Goal: Task Accomplishment & Management: Manage account settings

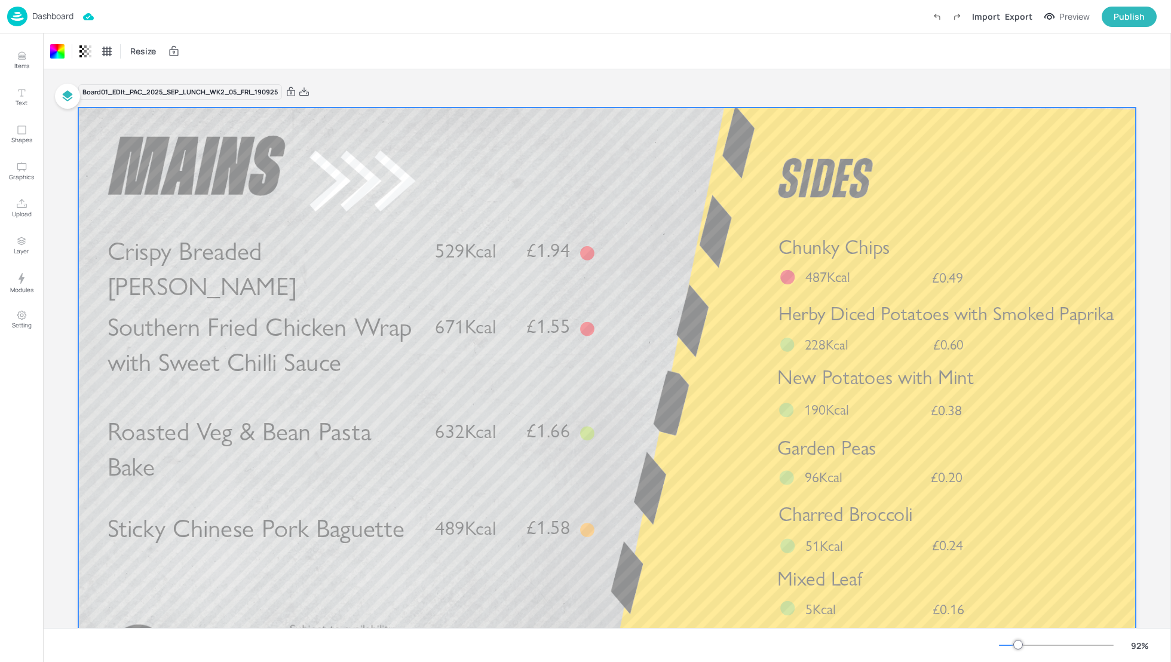
click at [54, 10] on div "Dashboard" at bounding box center [40, 17] width 66 height 20
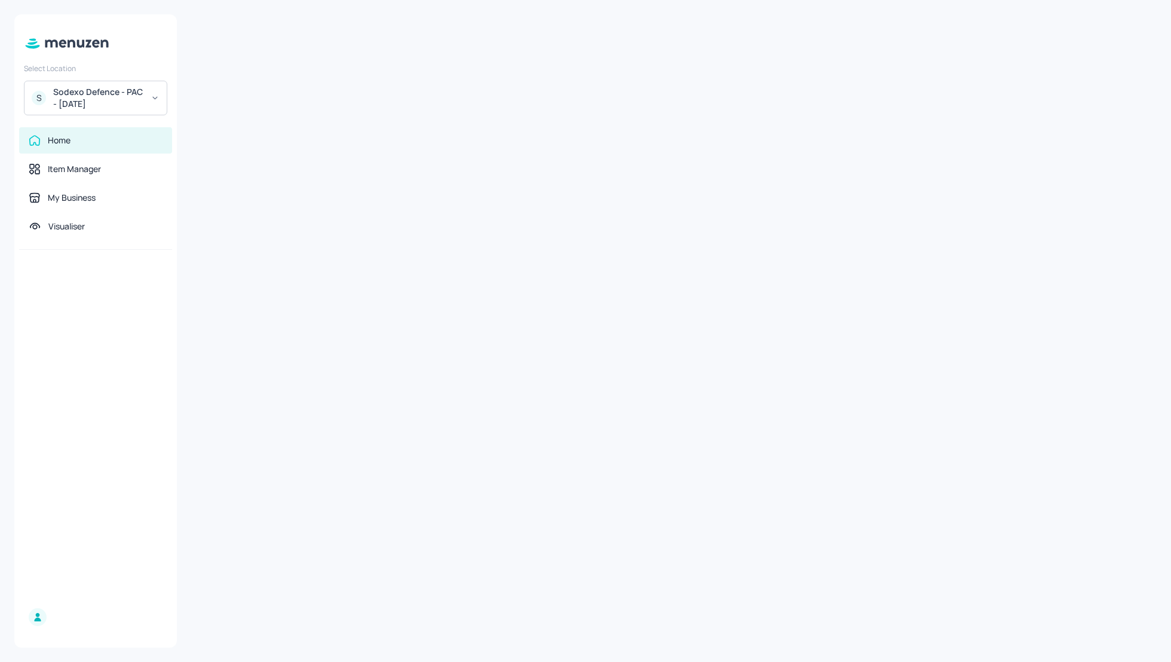
click at [109, 105] on div "Sodexo Defence - PAC - September 2025" at bounding box center [98, 98] width 90 height 24
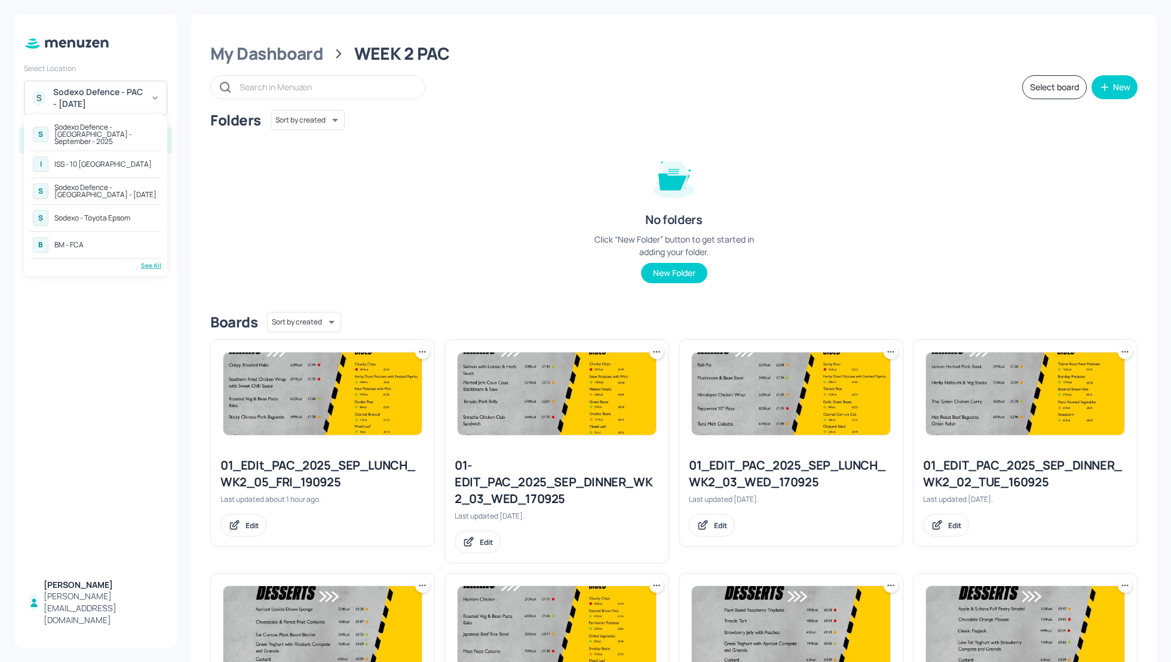
click at [269, 53] on div at bounding box center [585, 331] width 1171 height 662
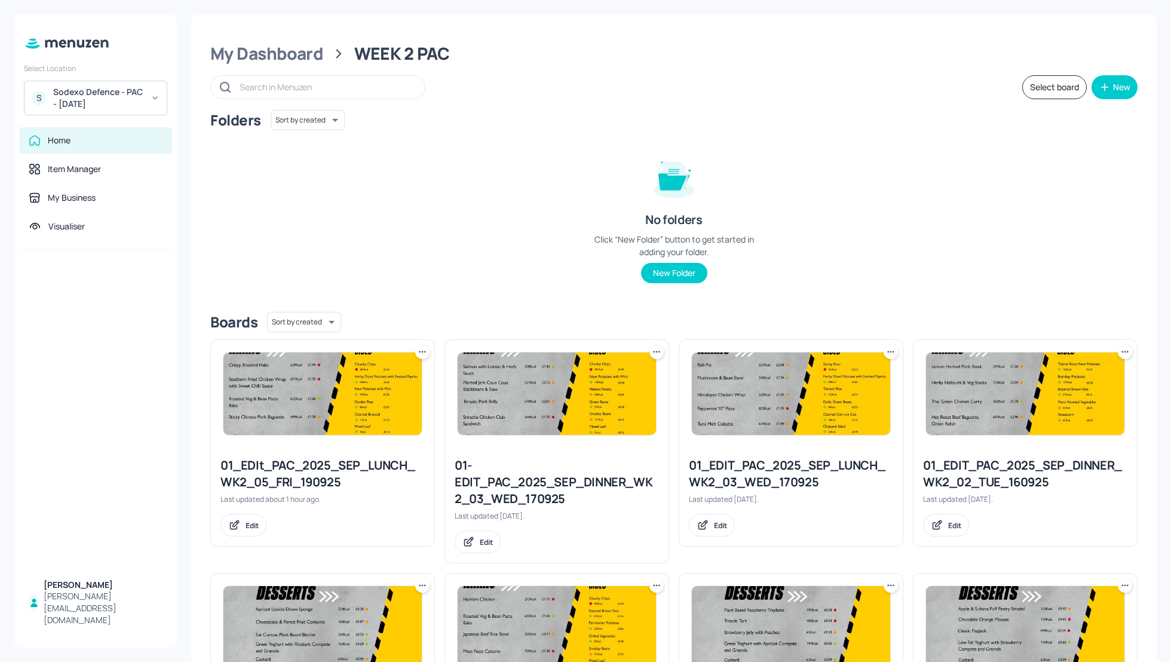
click at [143, 103] on div "Sodexo Defence - PAC - September 2025" at bounding box center [98, 98] width 90 height 24
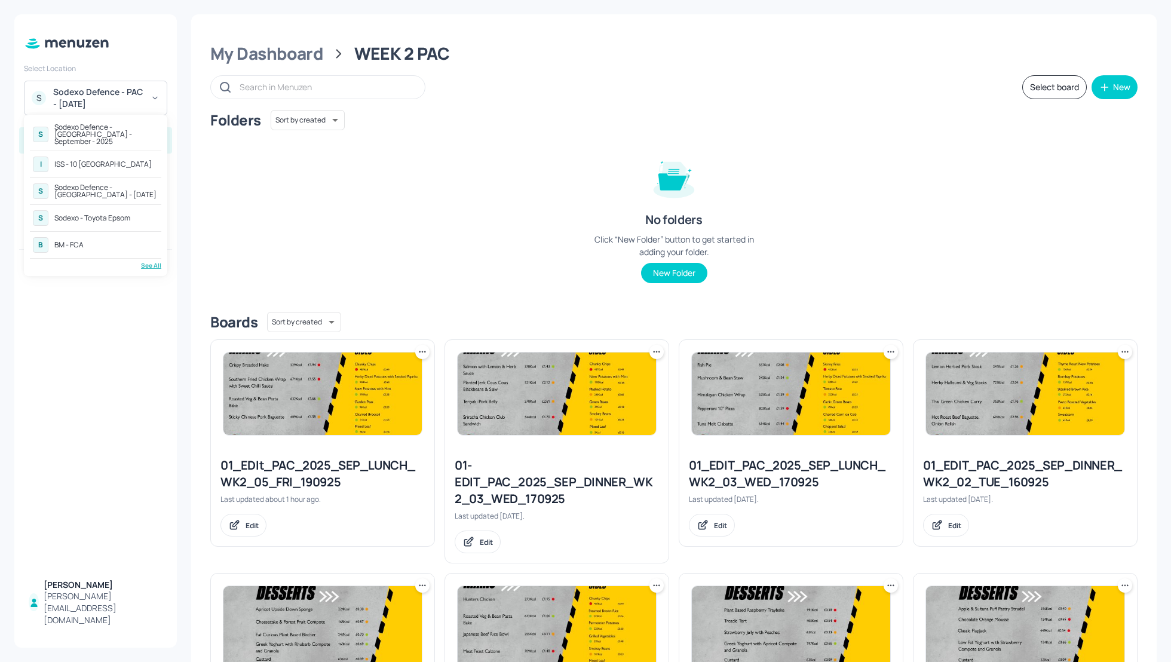
click at [90, 161] on div "ISS - 10 [GEOGRAPHIC_DATA]" at bounding box center [102, 164] width 97 height 7
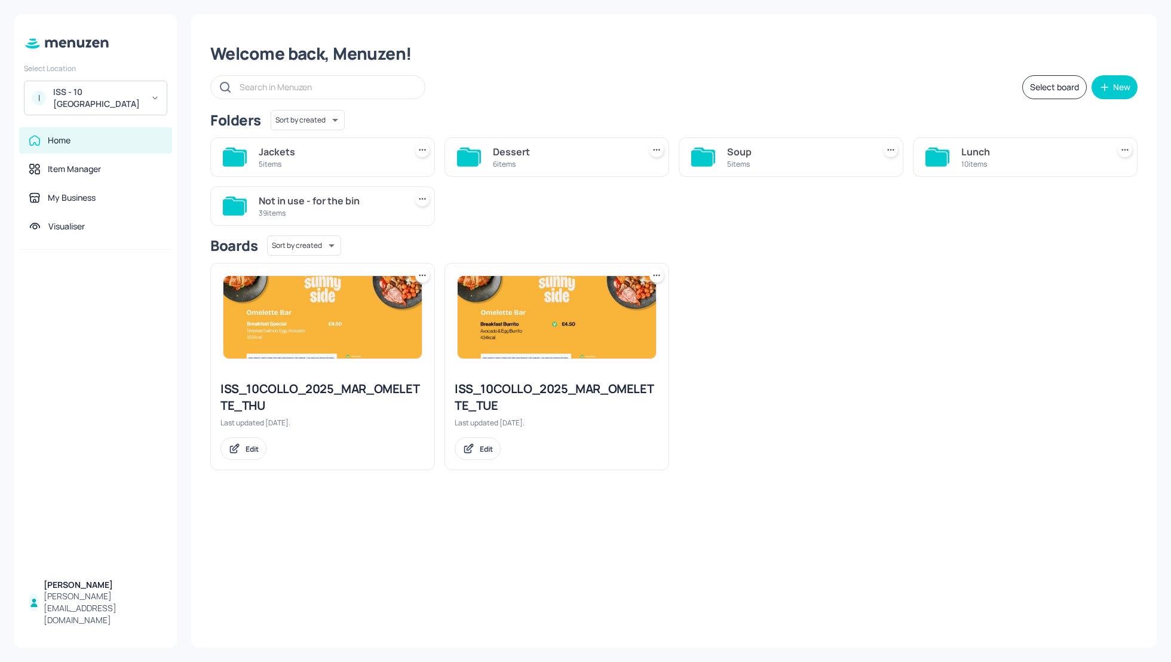
click at [770, 283] on div "ISS_10COLLO_2025_MAR_OMELETTE_THU Last updated [DATE]. Edit ISS_10COLLO_2025_MA…" at bounding box center [669, 361] width 937 height 217
click at [963, 153] on div "Lunch" at bounding box center [1032, 152] width 142 height 14
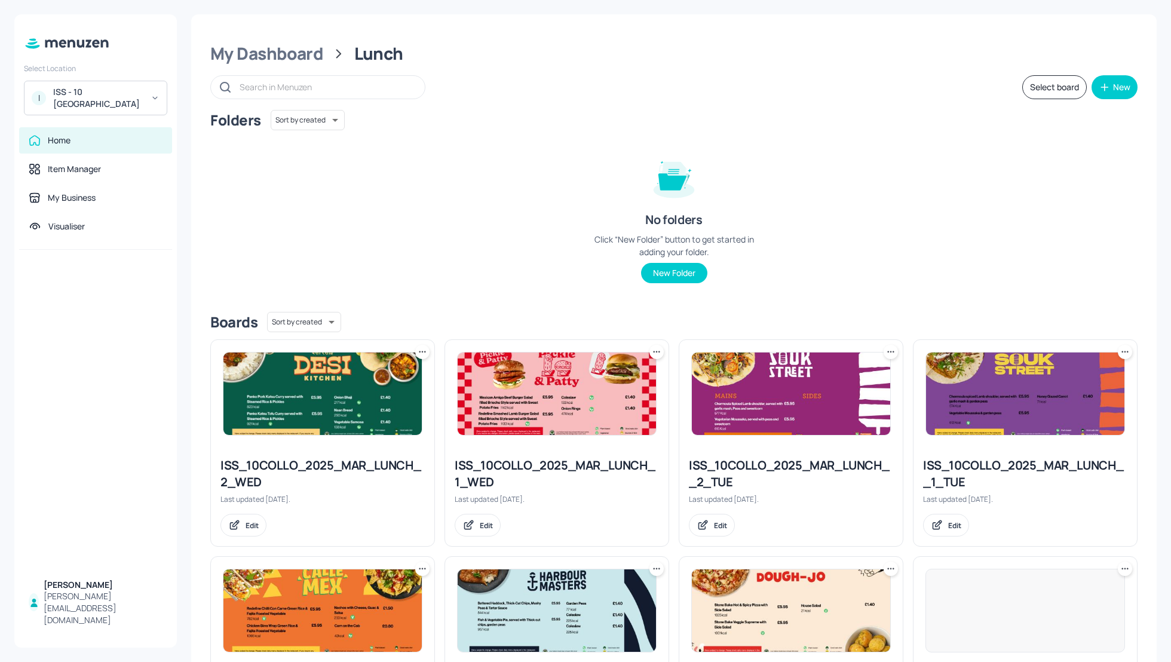
click at [1006, 221] on div "Folders Sort by created id ​ No folders Click “New Folder” button to get starte…" at bounding box center [673, 206] width 927 height 192
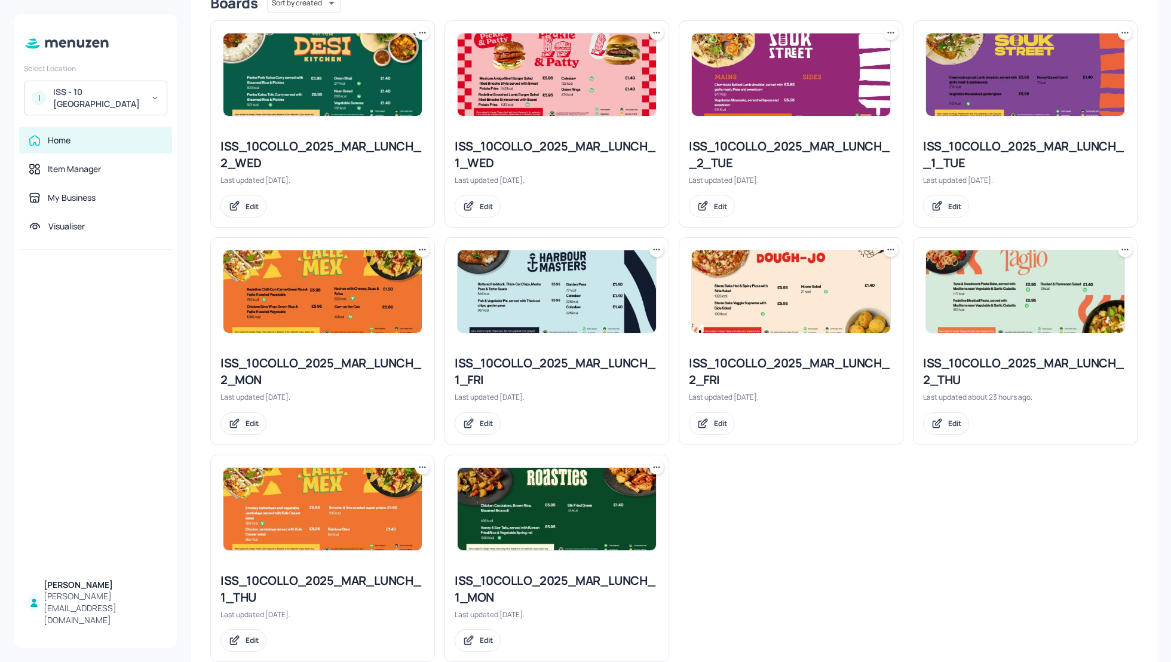
scroll to position [345, 0]
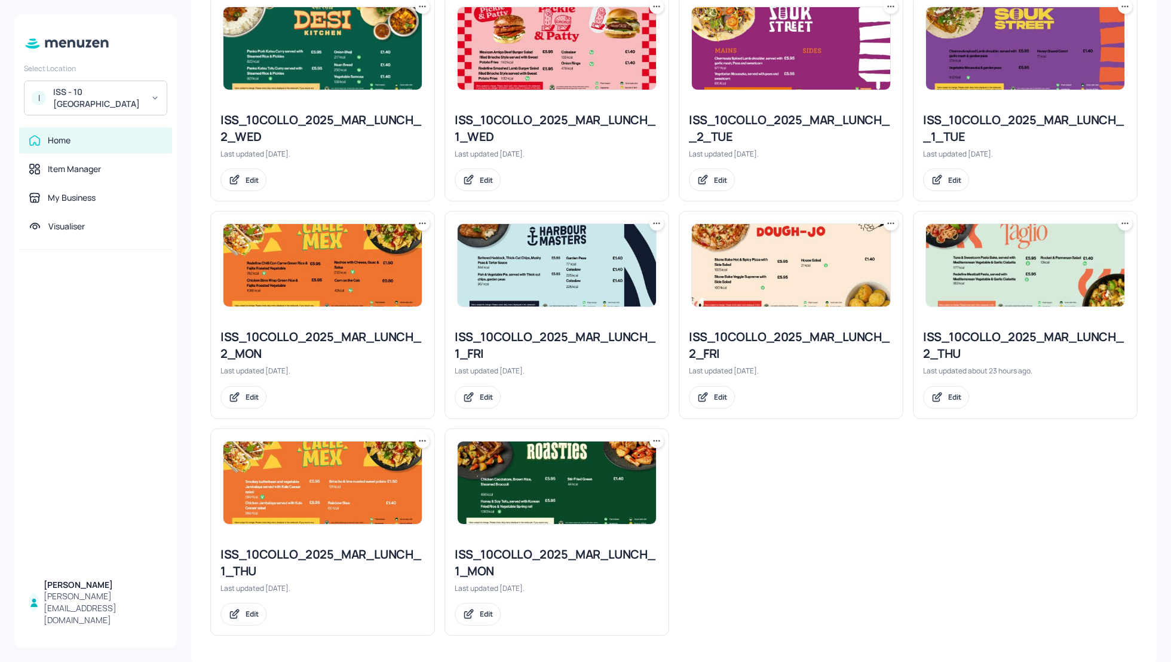
click at [568, 340] on div "ISS_10COLLO_2025_MAR_LUNCH_1_FRI" at bounding box center [557, 345] width 204 height 33
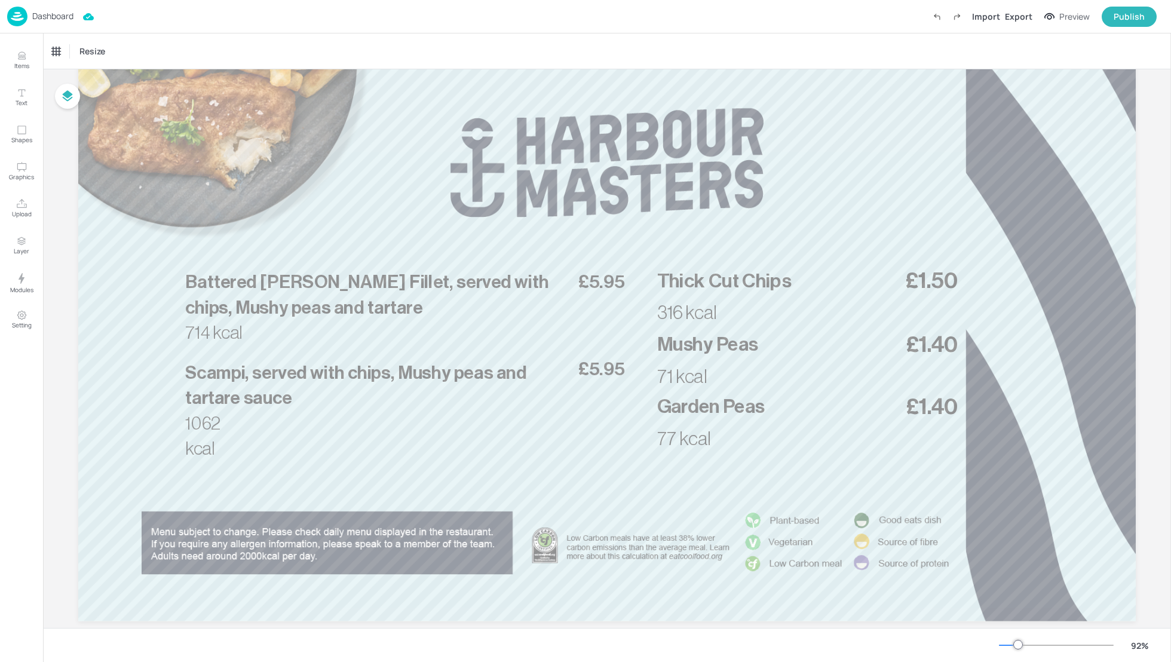
scroll to position [82, 0]
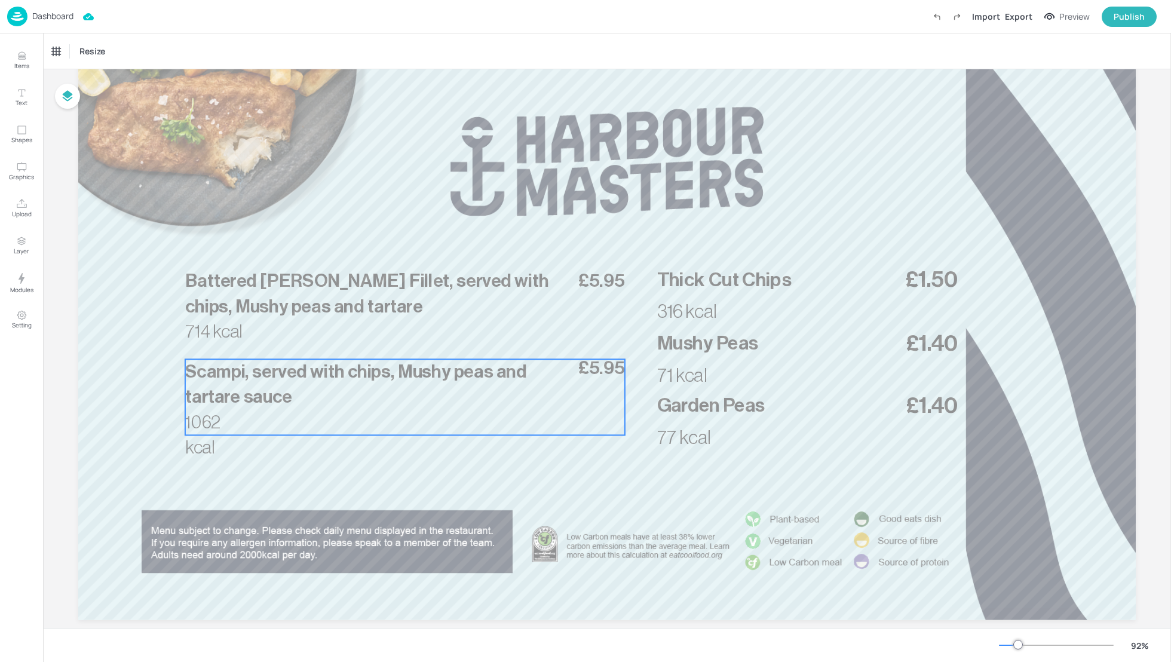
click at [411, 382] on p "Scampi, served with chips, Mushy peas and tartare sauce" at bounding box center [371, 384] width 372 height 51
click at [394, 339] on icon "Edit Item" at bounding box center [397, 339] width 10 height 10
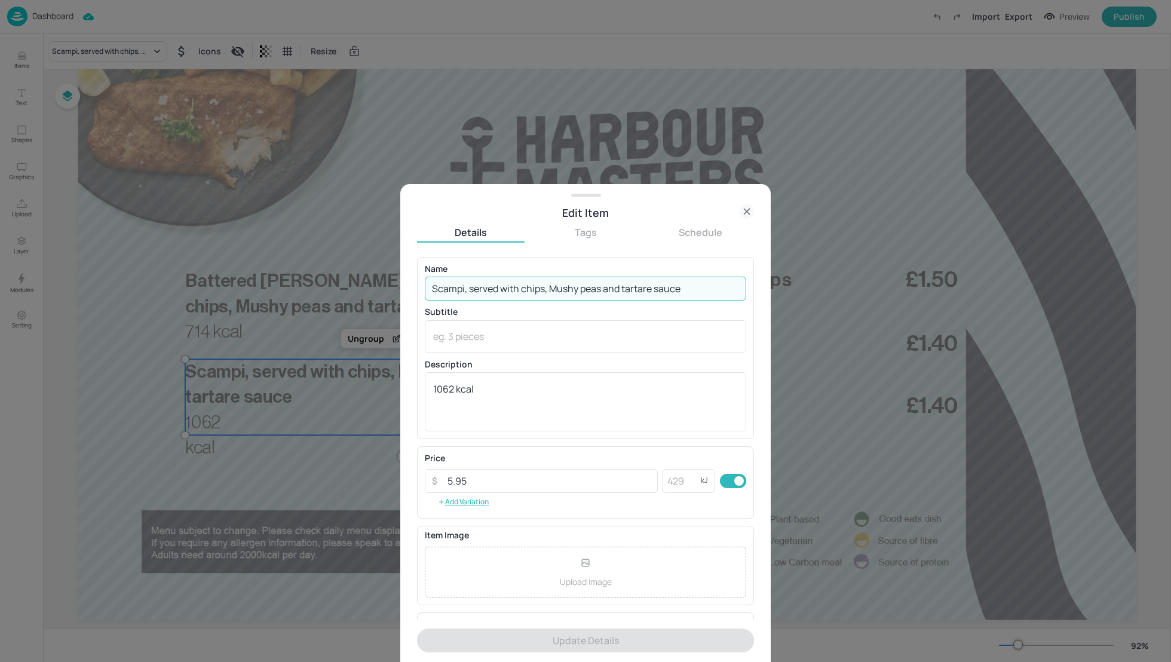
drag, startPoint x: 685, startPoint y: 288, endPoint x: 606, endPoint y: 288, distance: 78.8
click at [606, 288] on input "Scampi, served with chips, Mushy peas and tartare sauce" at bounding box center [585, 289] width 321 height 24
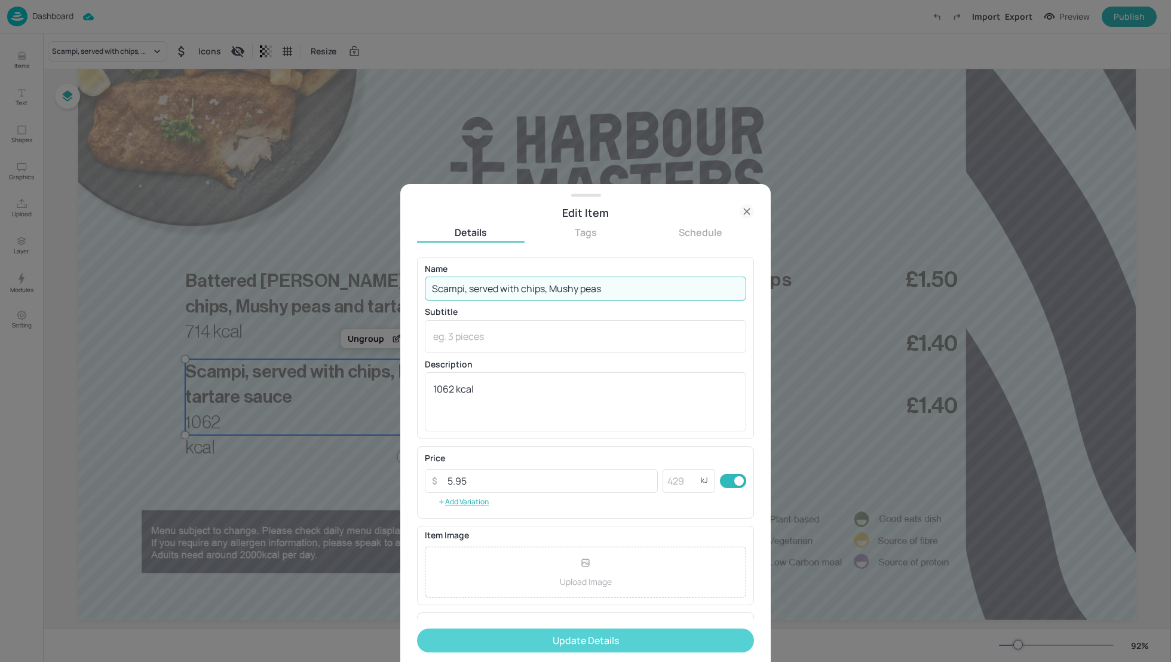
type input "Scampi, served with chips, Mushy peas"
click at [644, 649] on button "Update Details" at bounding box center [585, 640] width 337 height 24
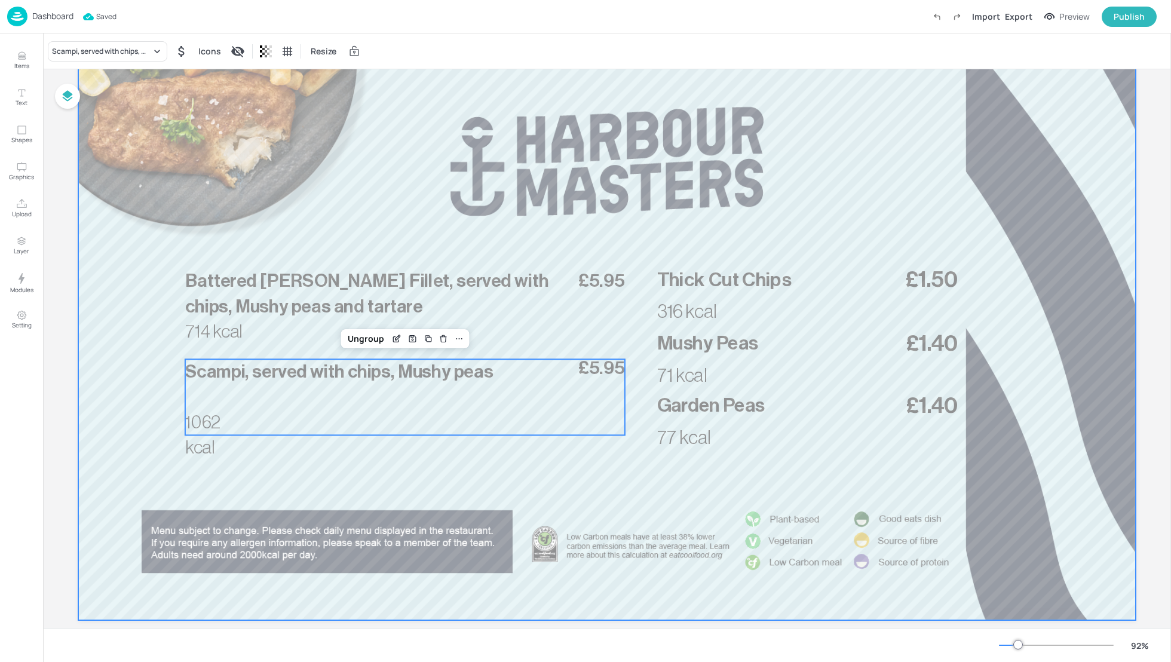
click at [111, 439] on div at bounding box center [606, 322] width 1057 height 595
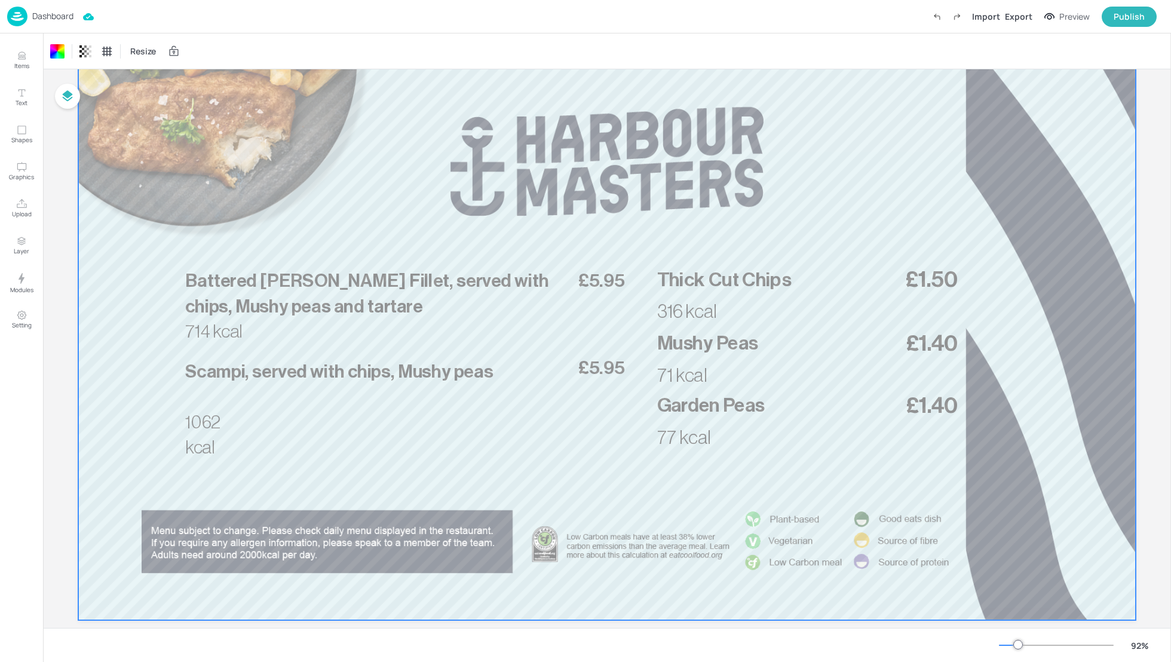
click at [1159, 136] on div "Board ISS_10COLLO_2025_MAR_LUNCH_1_FRI 714 kcal £5.95 Battered [PERSON_NAME] Fi…" at bounding box center [607, 318] width 1124 height 663
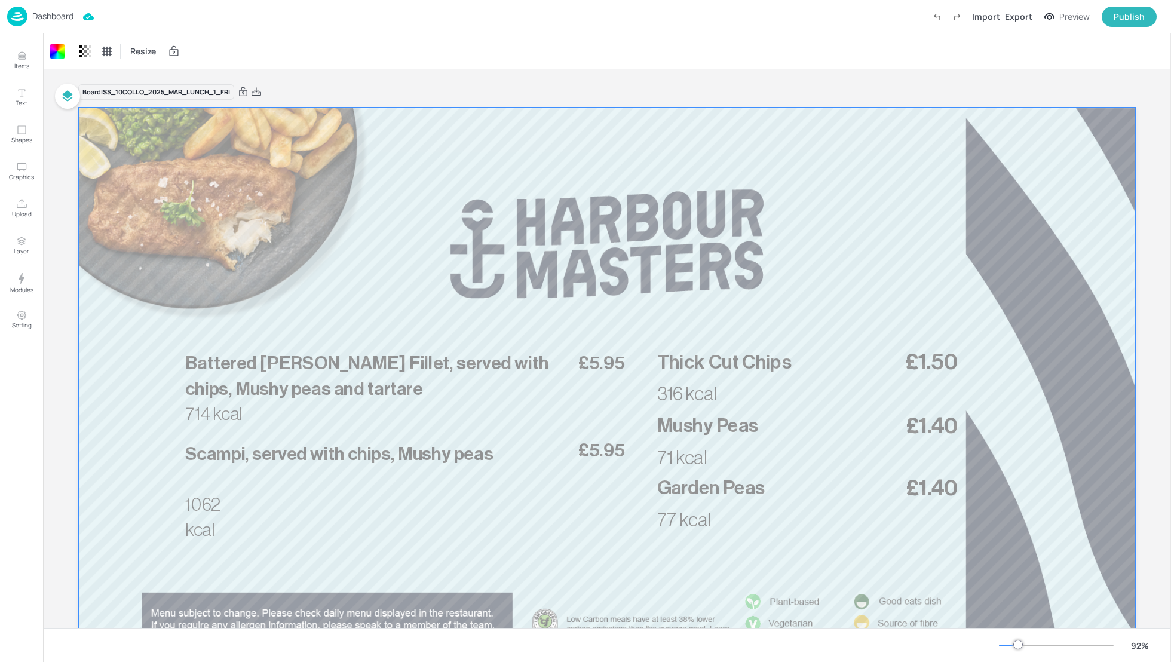
click at [256, 91] on icon at bounding box center [256, 91] width 10 height 8
